Goal: Check status: Check status

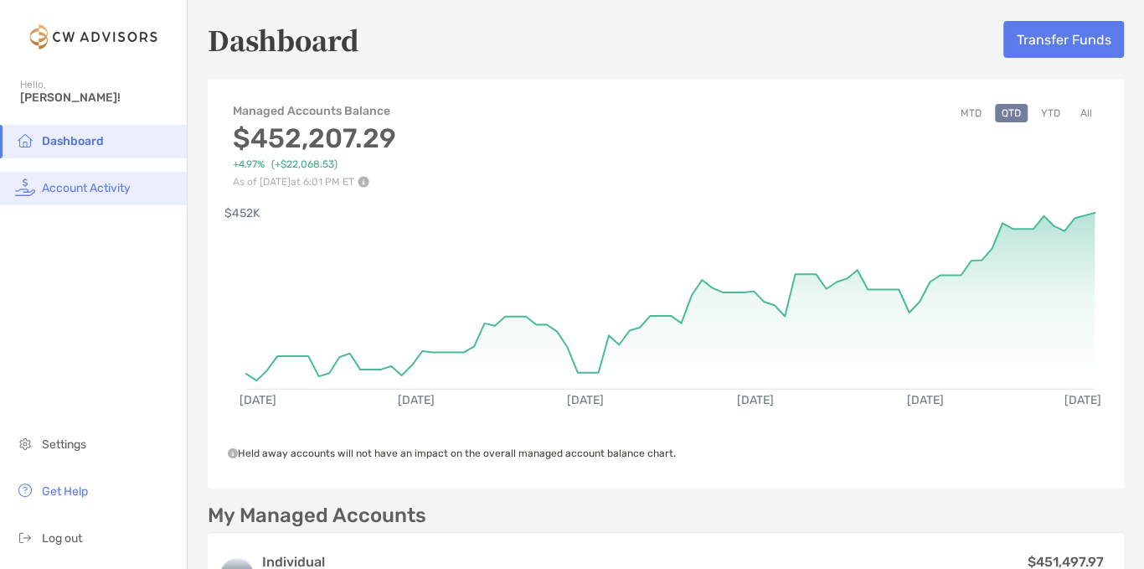
click at [69, 194] on span "Account Activity" at bounding box center [86, 188] width 89 height 14
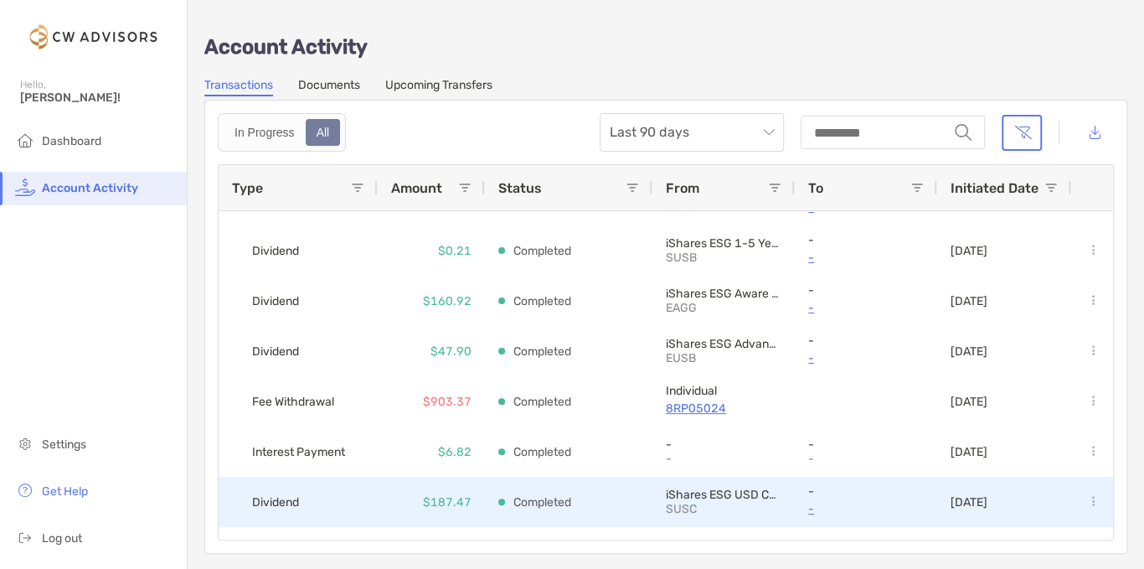
scroll to position [388, 0]
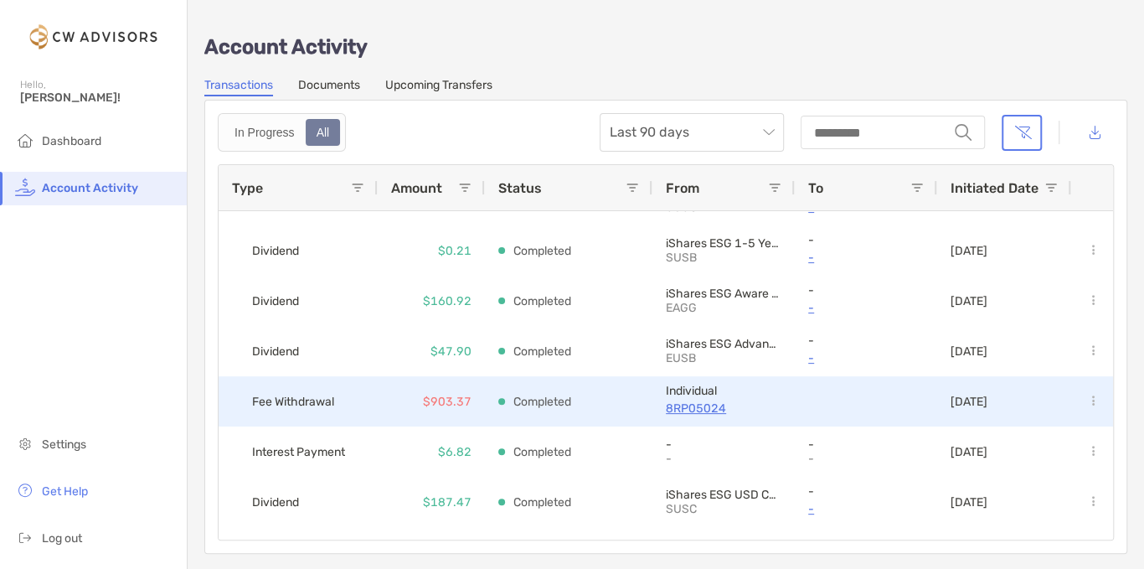
click at [705, 411] on p "8RP05024" at bounding box center [724, 408] width 116 height 21
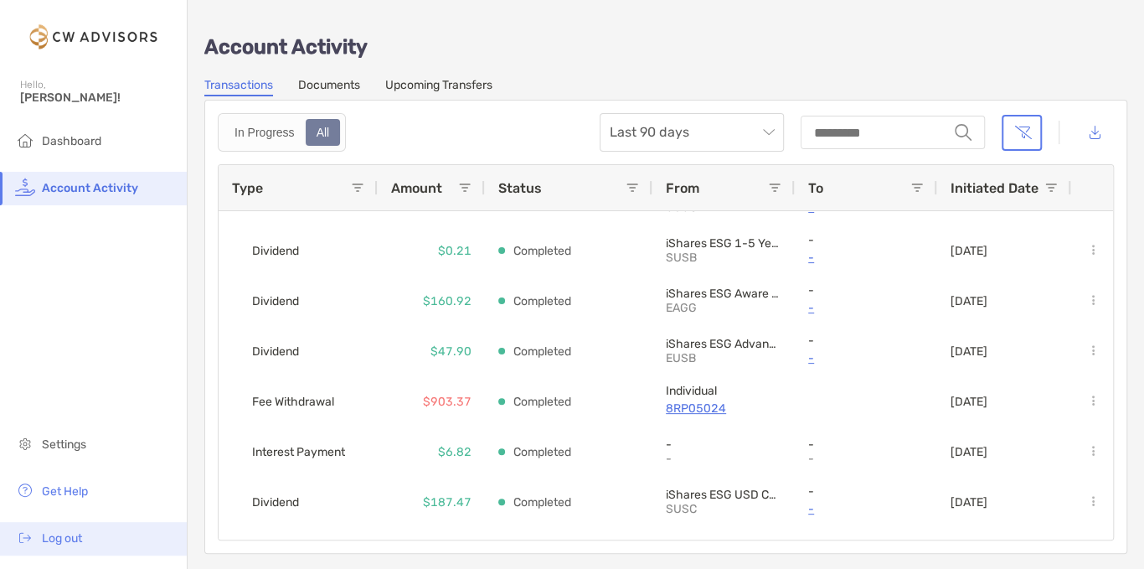
click at [79, 545] on span "Log out" at bounding box center [62, 538] width 40 height 14
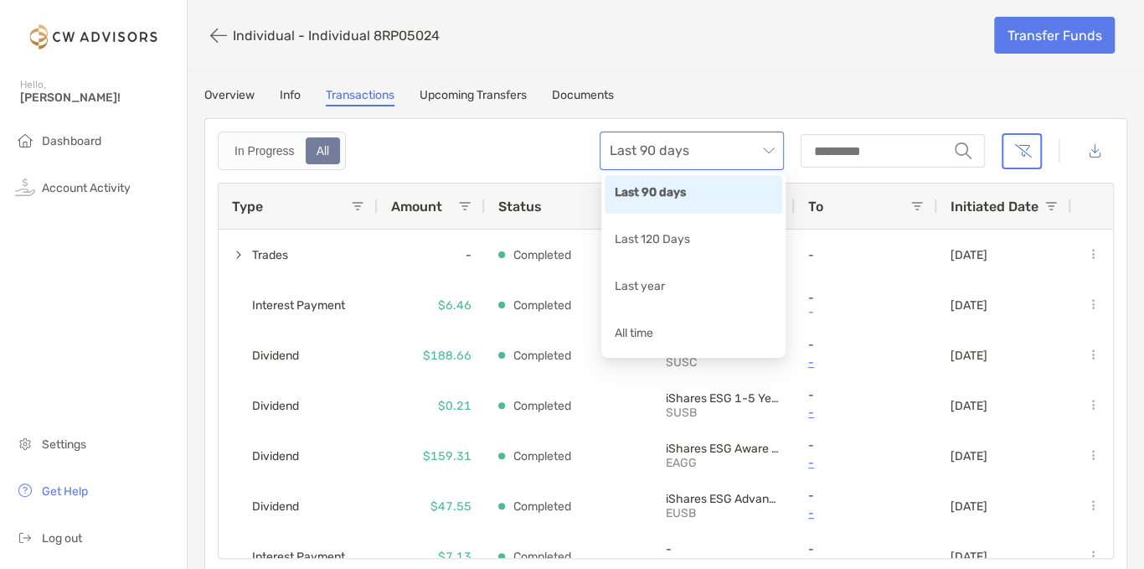
click at [679, 152] on span "Last 90 days" at bounding box center [692, 150] width 164 height 37
click at [655, 285] on div "Last year" at bounding box center [694, 287] width 158 height 21
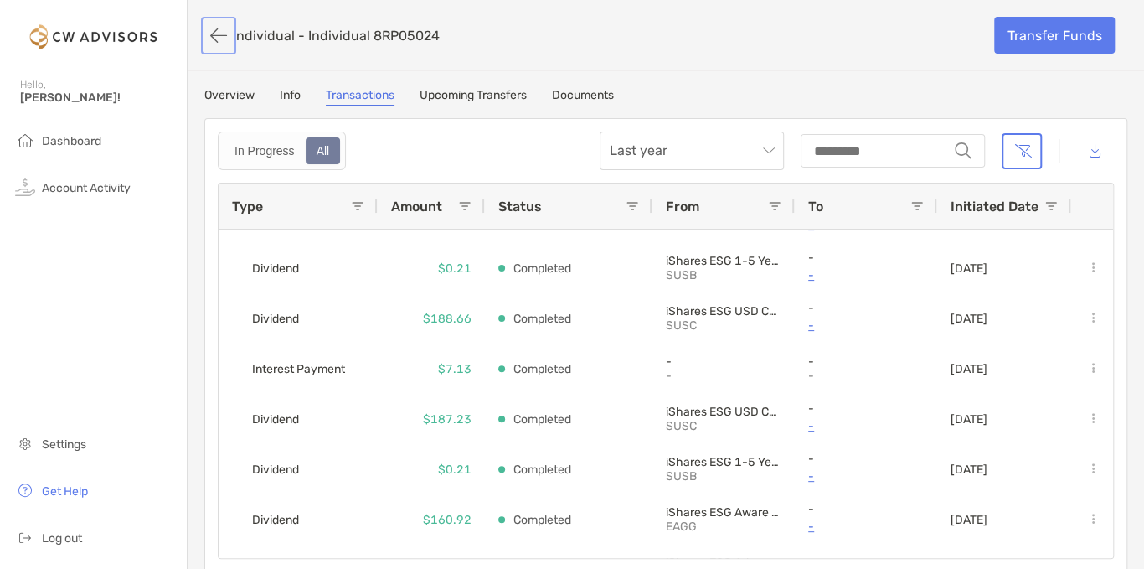
click at [209, 38] on button "button" at bounding box center [218, 35] width 28 height 31
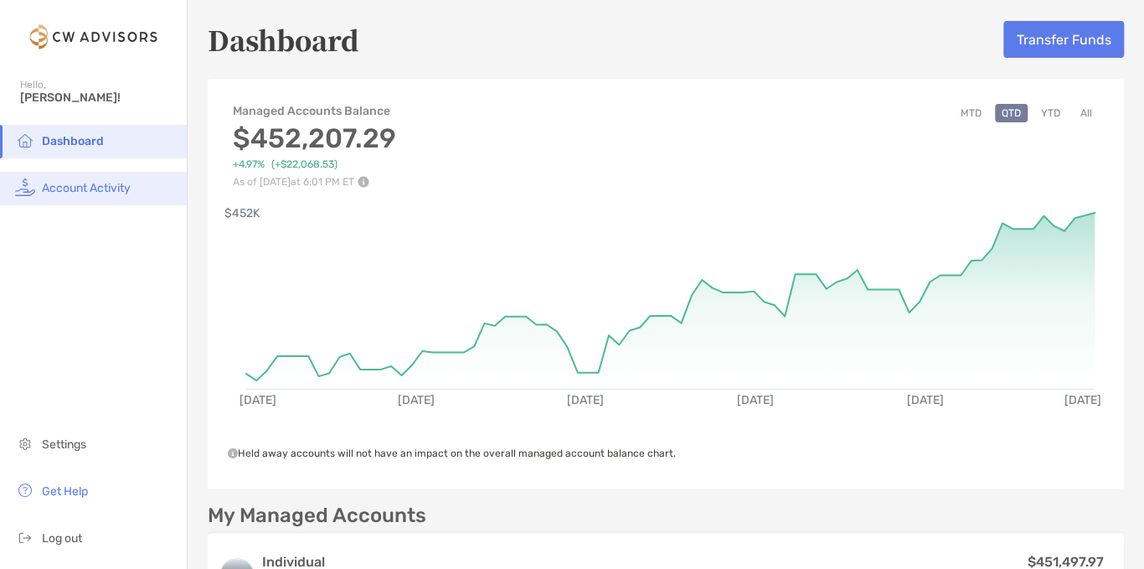
click at [72, 186] on span "Account Activity" at bounding box center [86, 188] width 89 height 14
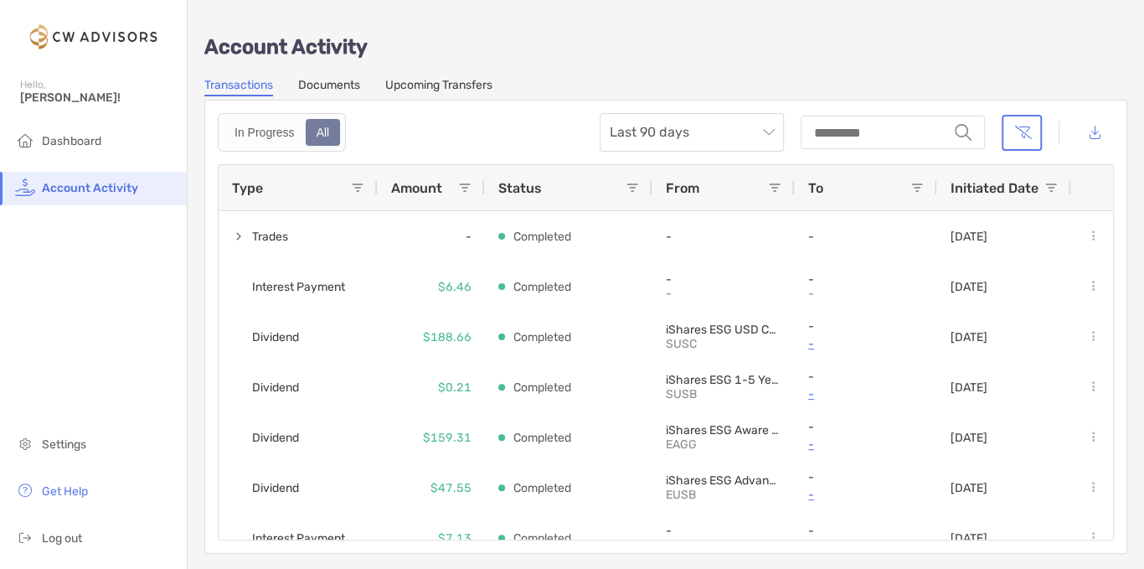
click at [332, 81] on link "Documents" at bounding box center [329, 87] width 62 height 18
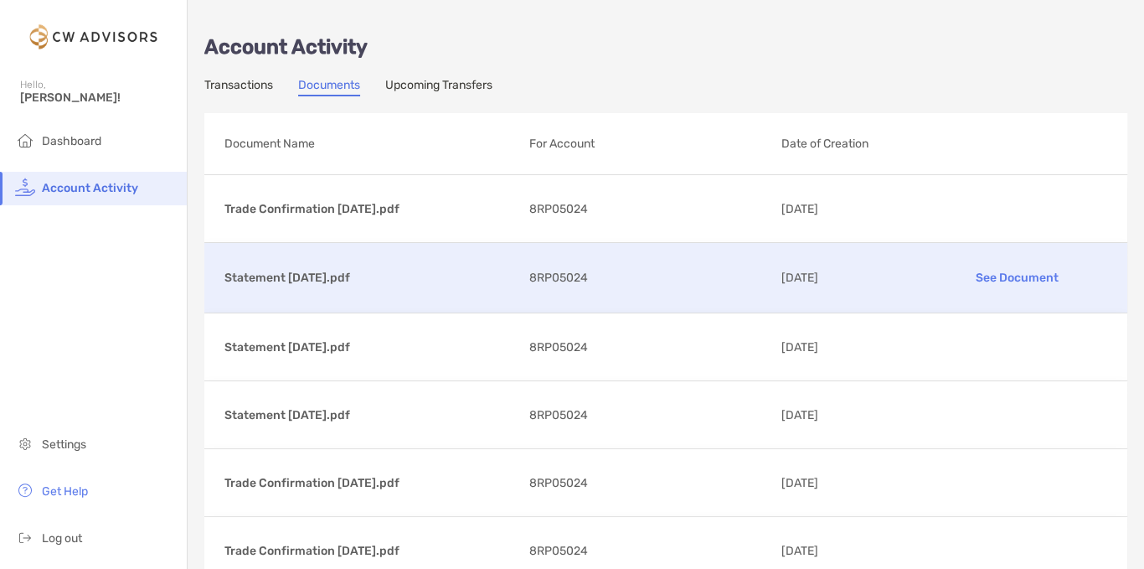
click at [983, 277] on p "See Document" at bounding box center [1017, 277] width 181 height 29
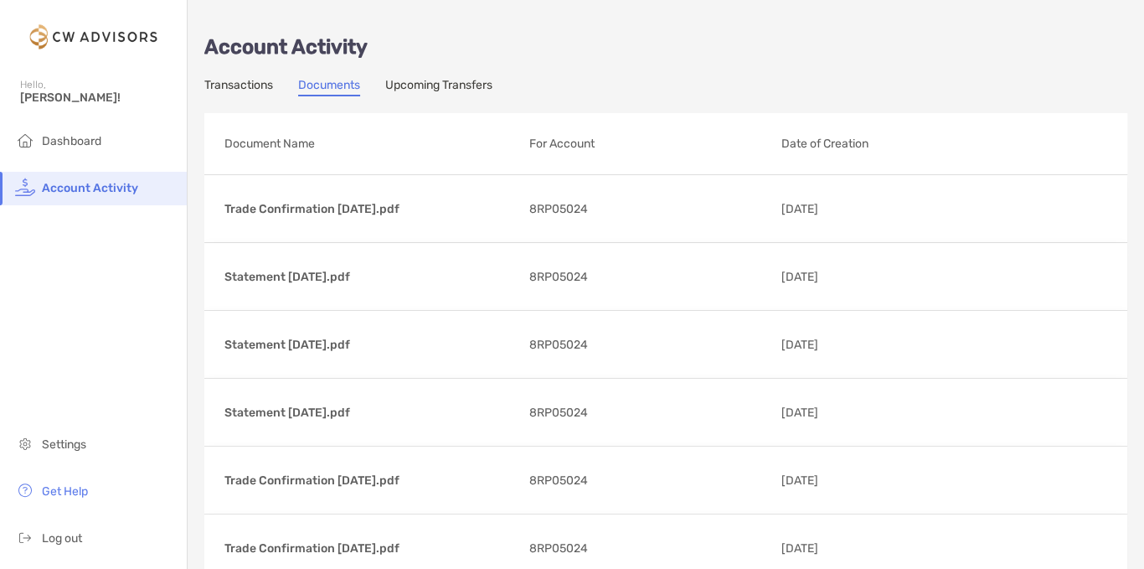
click at [226, 96] on link "Transactions" at bounding box center [238, 87] width 69 height 18
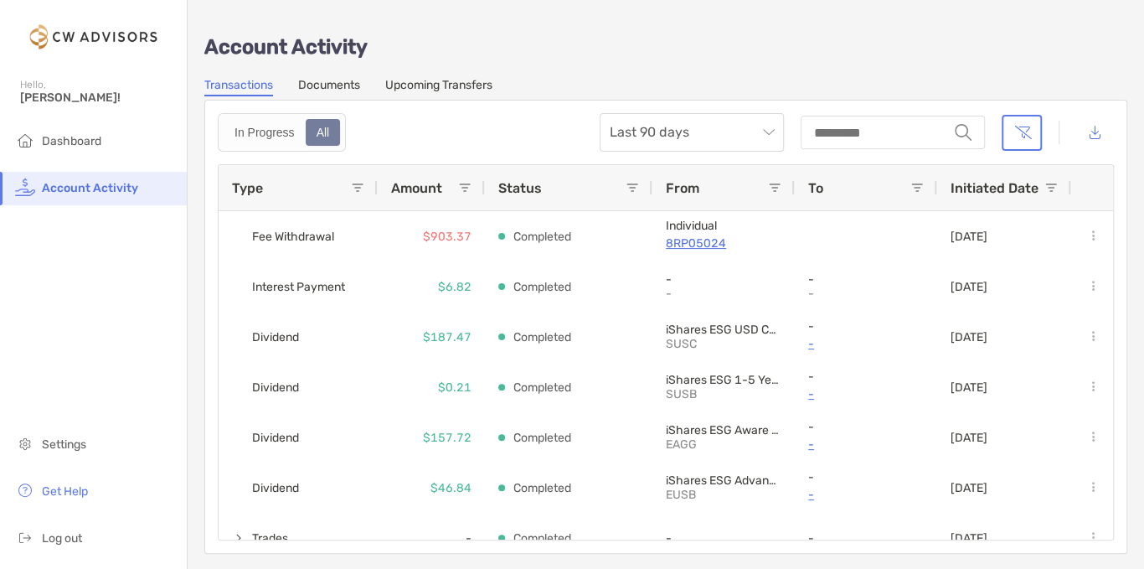
scroll to position [563, 0]
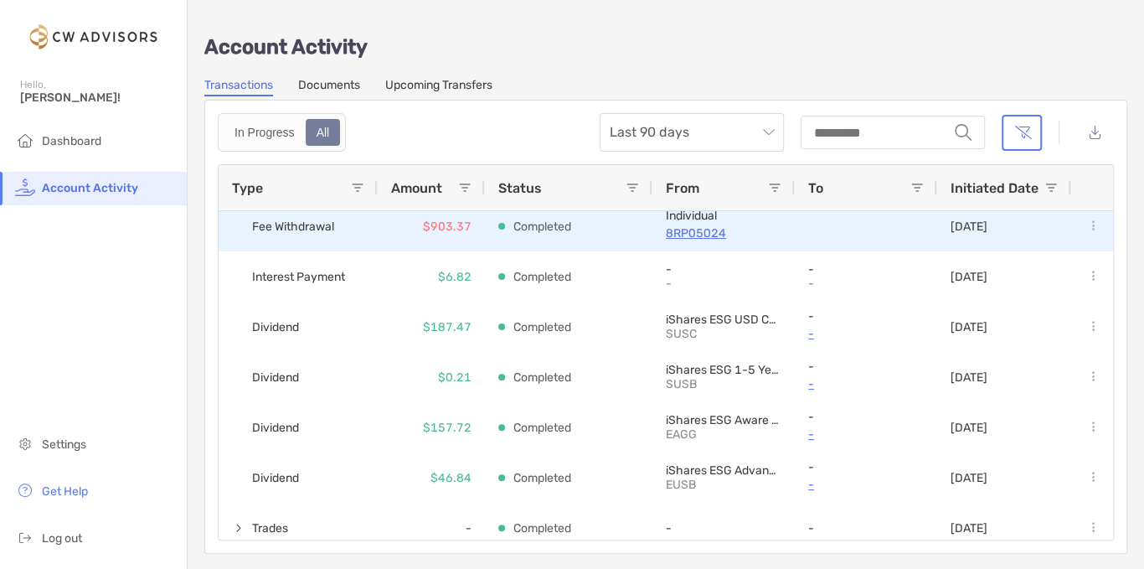
click at [272, 226] on span "Fee Withdrawal" at bounding box center [293, 227] width 82 height 28
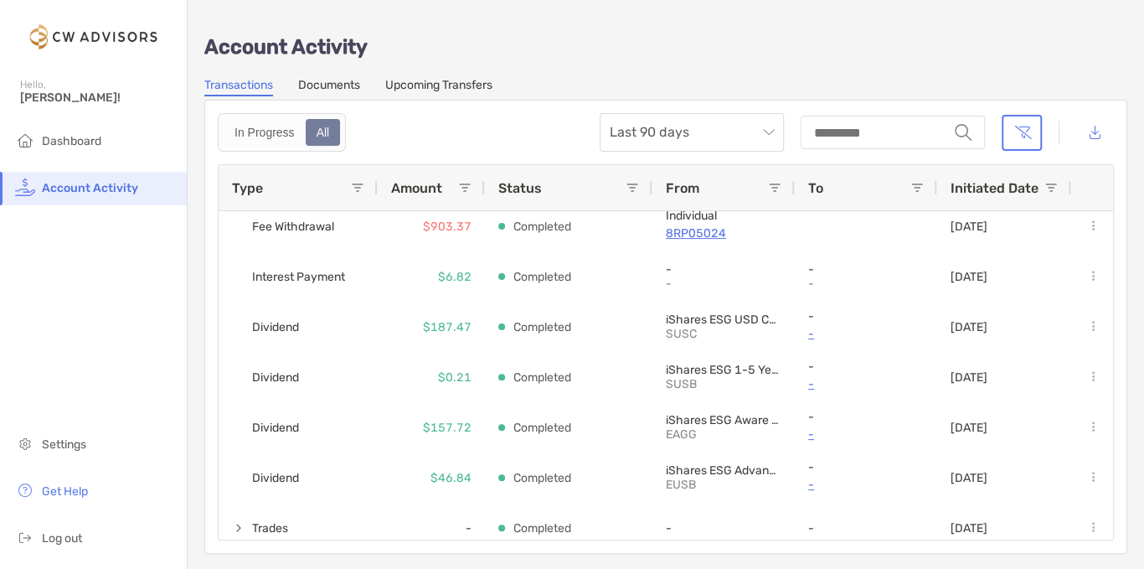
click at [359, 189] on span at bounding box center [357, 187] width 13 height 13
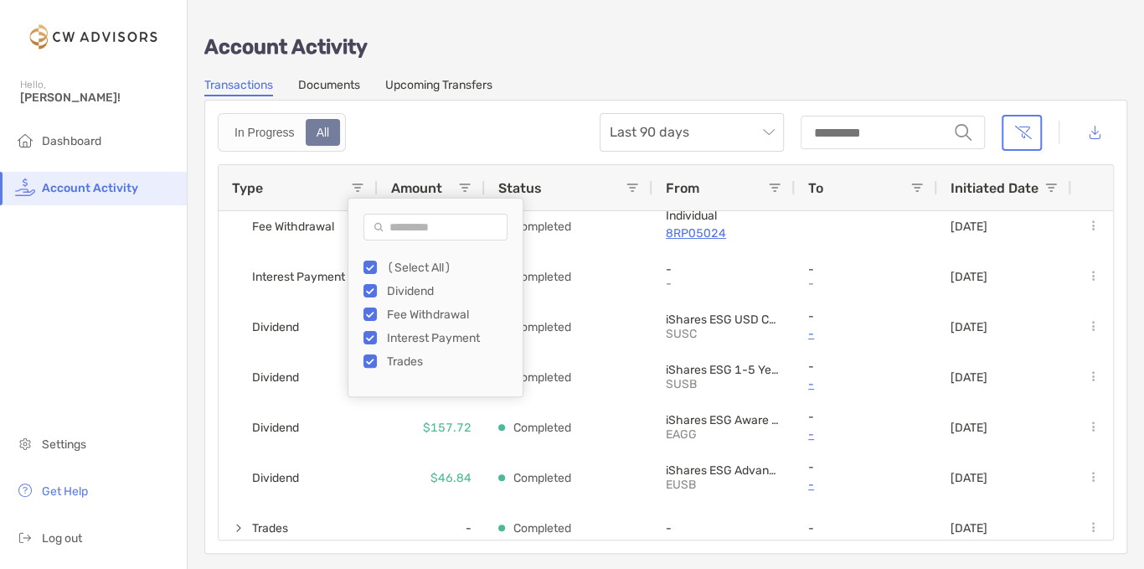
scroll to position [0, 0]
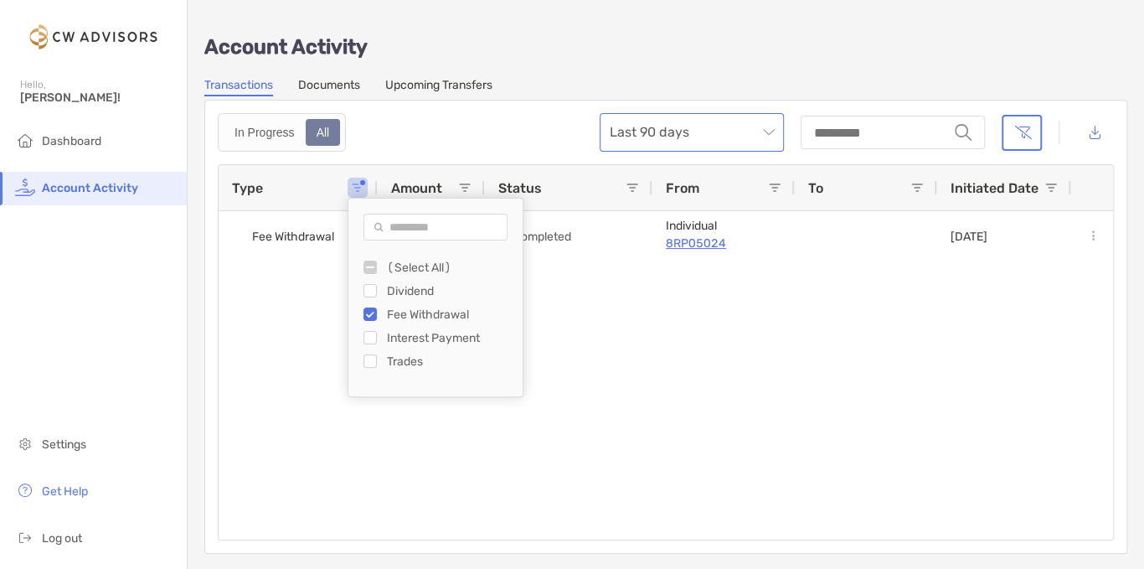
click at [726, 119] on span "Last 90 days" at bounding box center [692, 132] width 164 height 37
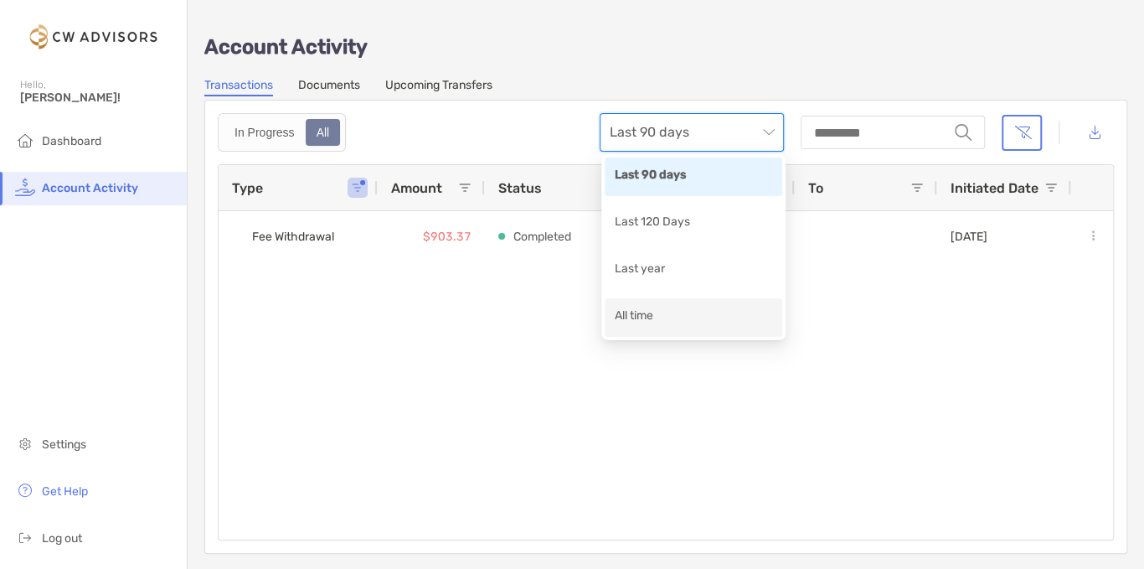
click at [659, 321] on div "All time" at bounding box center [694, 317] width 158 height 21
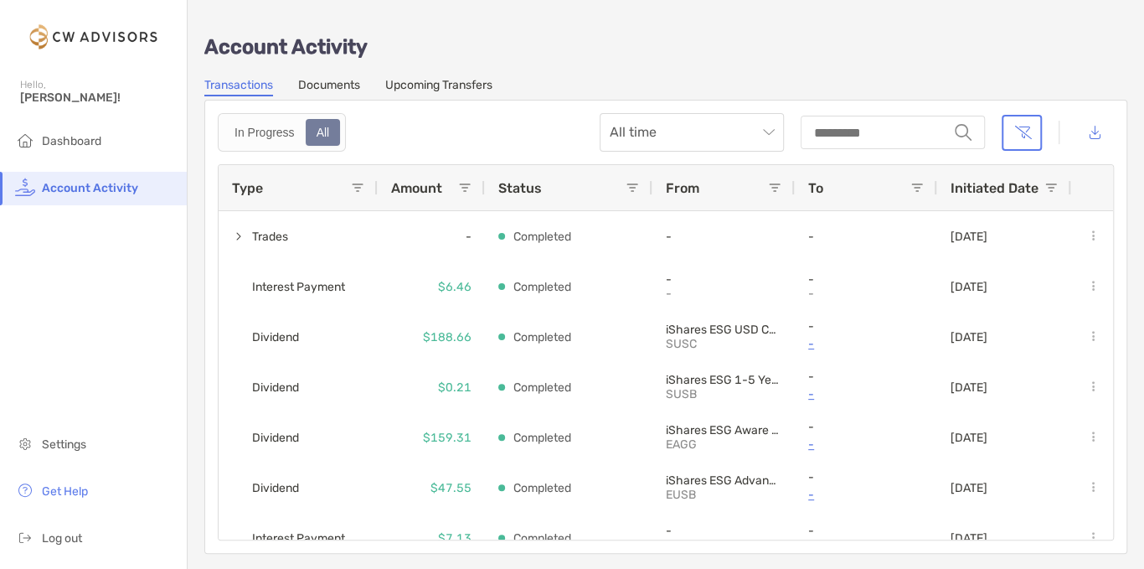
click at [348, 179] on div "Type" at bounding box center [291, 187] width 119 height 45
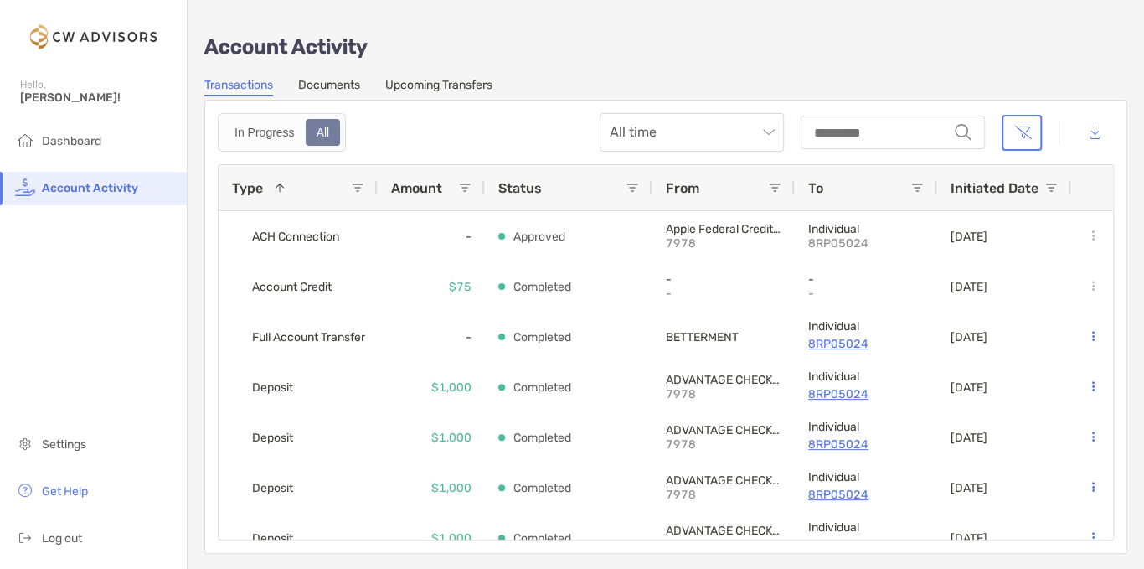
click at [354, 187] on span at bounding box center [357, 187] width 13 height 13
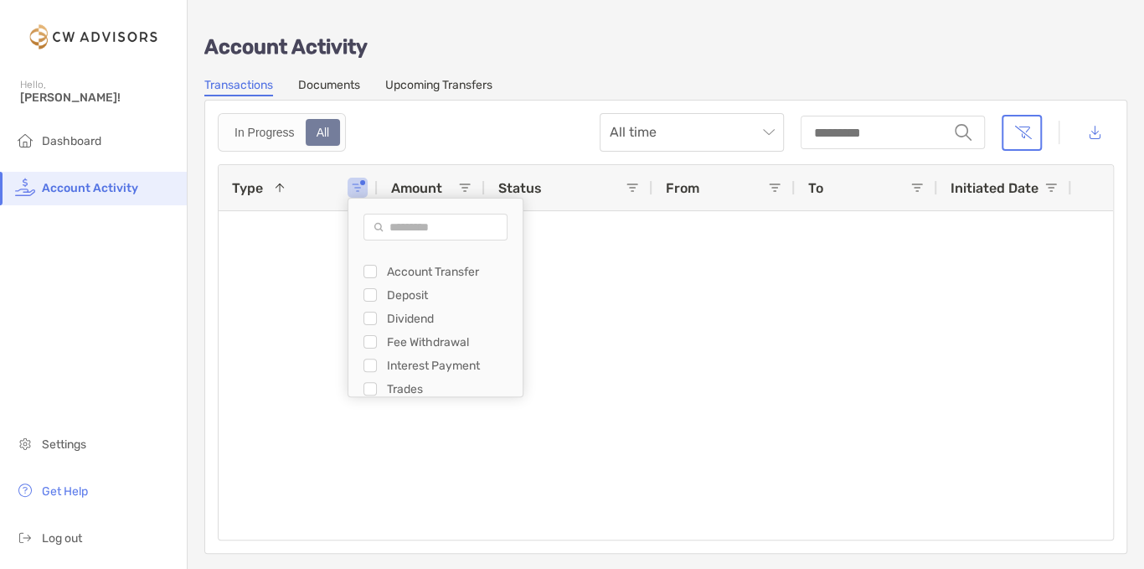
scroll to position [70, 0]
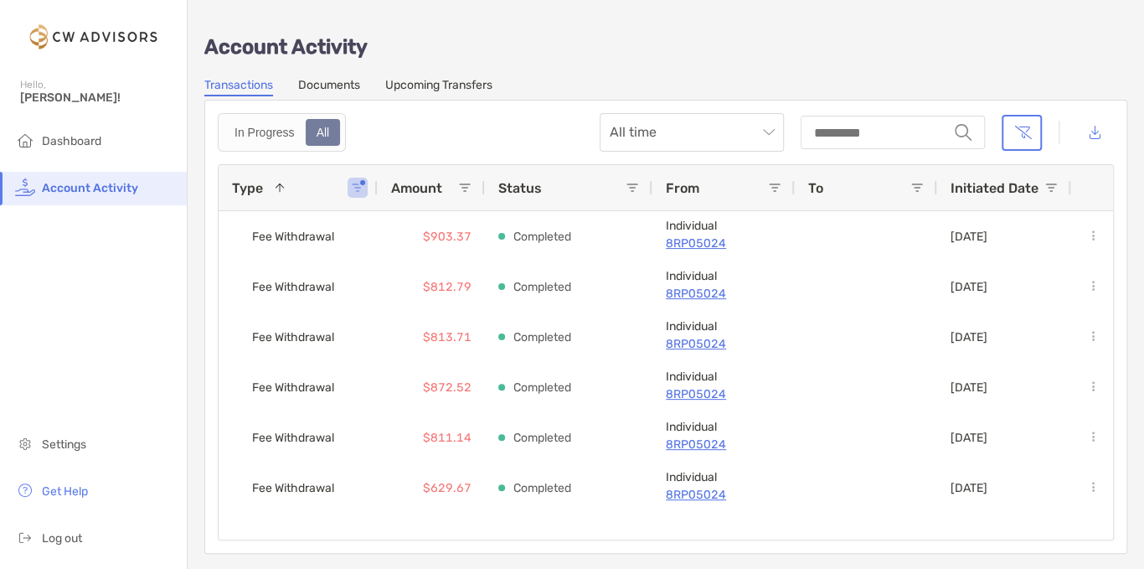
click at [204, 515] on div "Account Activity Transactions Documents Upcoming Transfers In Progress All All …" at bounding box center [666, 285] width 957 height 571
click at [1099, 127] on button "button" at bounding box center [1096, 133] width 38 height 36
